Goal: Task Accomplishment & Management: Manage account settings

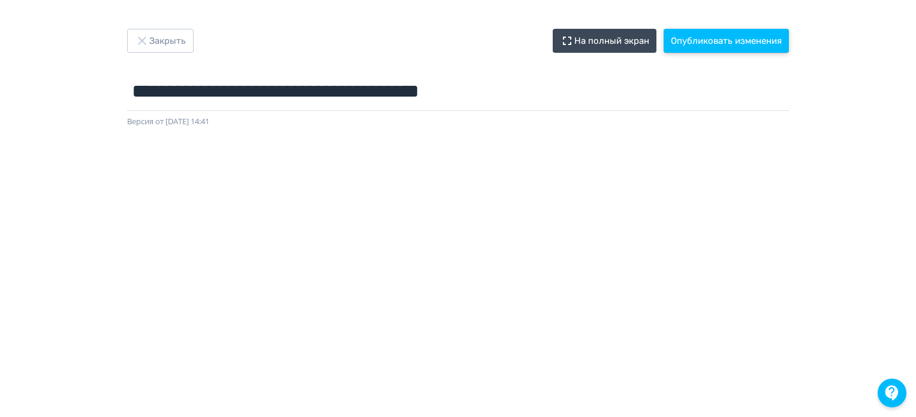
click at [704, 47] on button "Опубликовать изменения" at bounding box center [726, 41] width 125 height 24
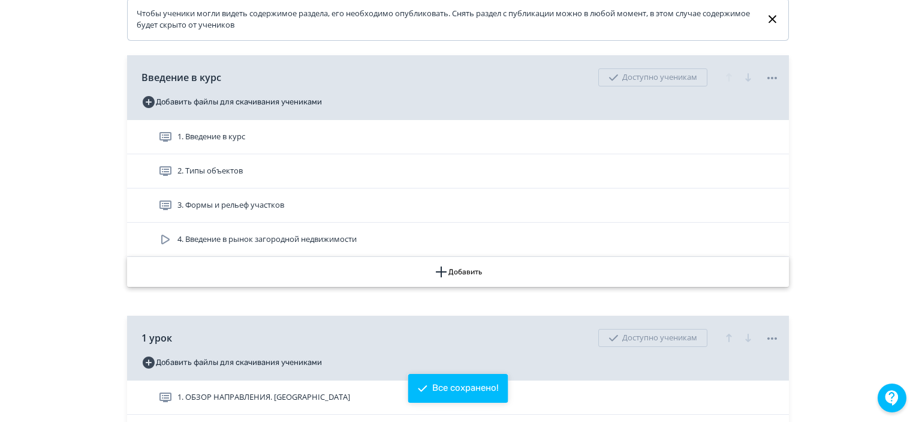
scroll to position [420, 0]
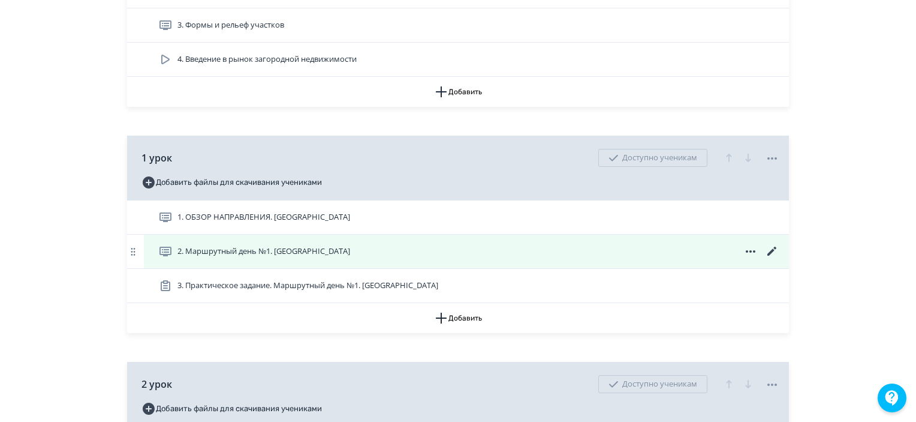
click at [769, 255] on icon at bounding box center [772, 250] width 9 height 9
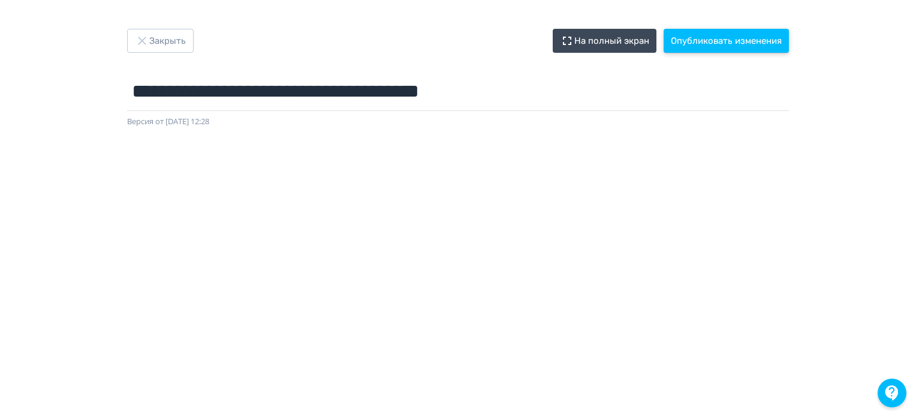
click at [756, 45] on button "Опубликовать изменения" at bounding box center [726, 41] width 125 height 24
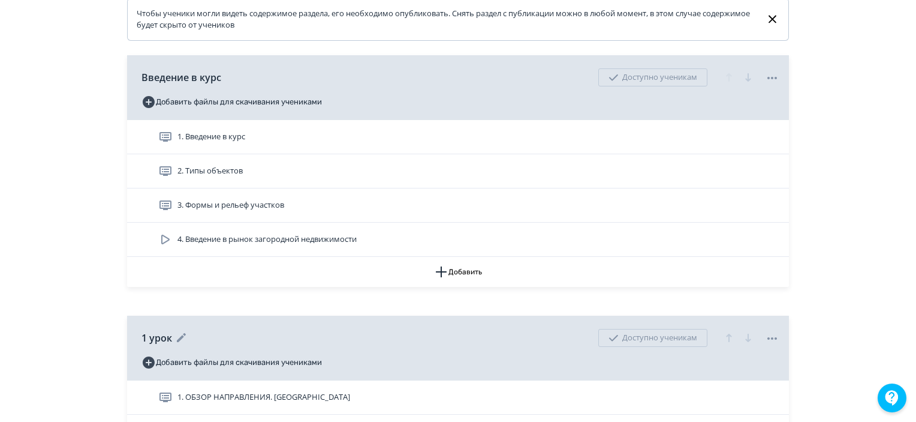
scroll to position [360, 0]
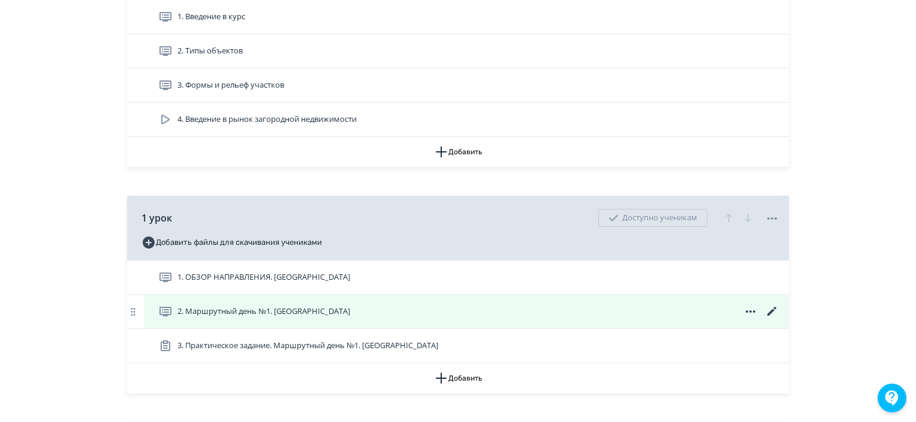
click at [766, 318] on icon at bounding box center [772, 311] width 14 height 14
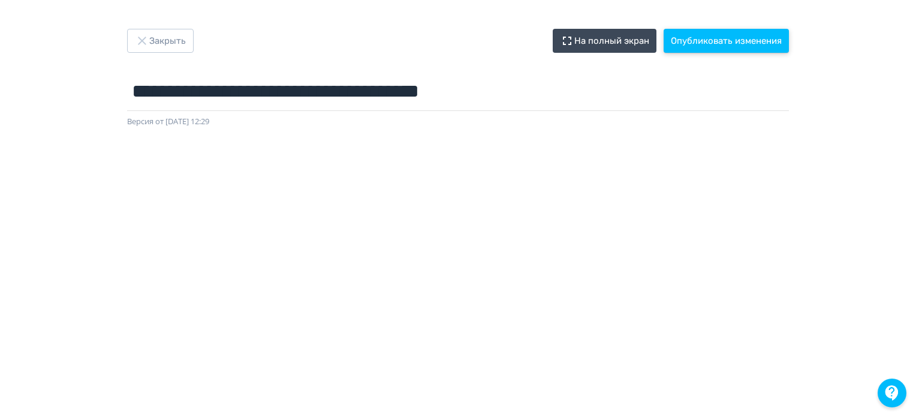
click at [720, 40] on button "Опубликовать изменения" at bounding box center [726, 41] width 125 height 24
